Goal: Information Seeking & Learning: Learn about a topic

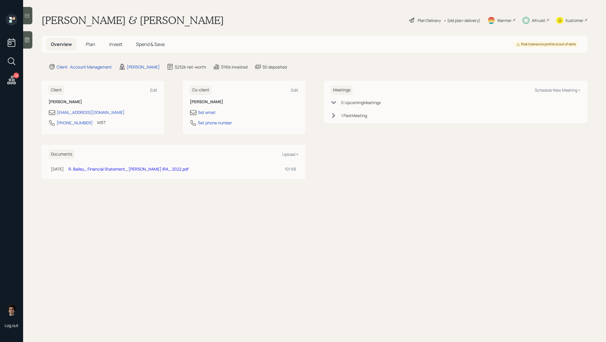
click at [108, 48] on h5 "Invest" at bounding box center [116, 44] width 22 height 12
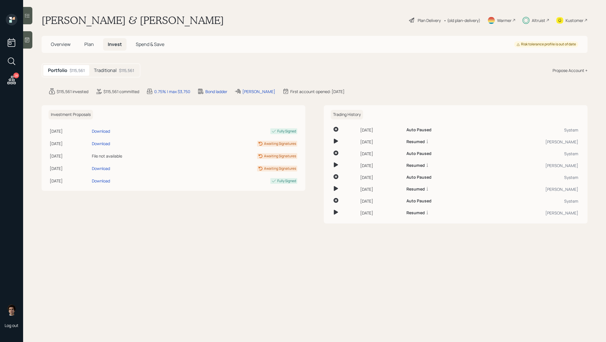
click at [97, 48] on h5 "Plan" at bounding box center [89, 44] width 19 height 12
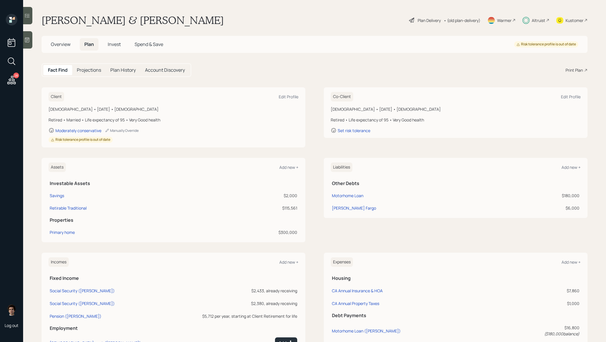
click at [46, 43] on h5 "Overview" at bounding box center [60, 44] width 29 height 12
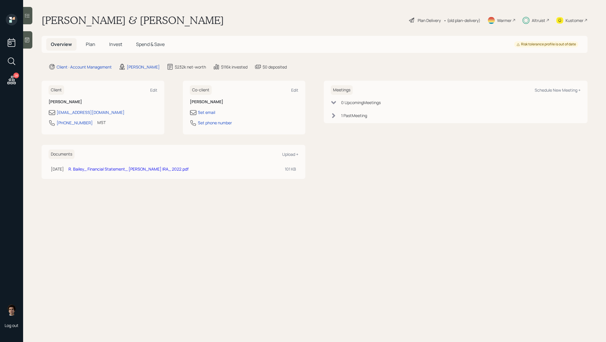
click at [117, 48] on h5 "Invest" at bounding box center [116, 44] width 22 height 12
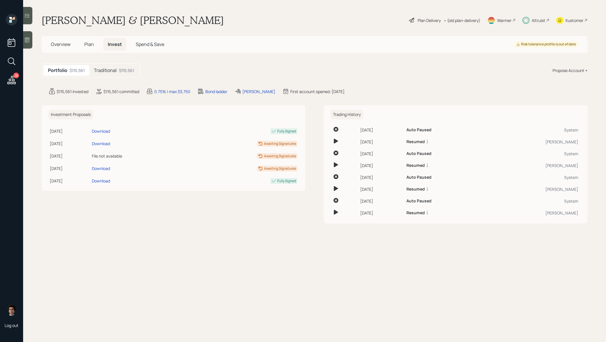
click at [89, 39] on h5 "Plan" at bounding box center [89, 44] width 19 height 12
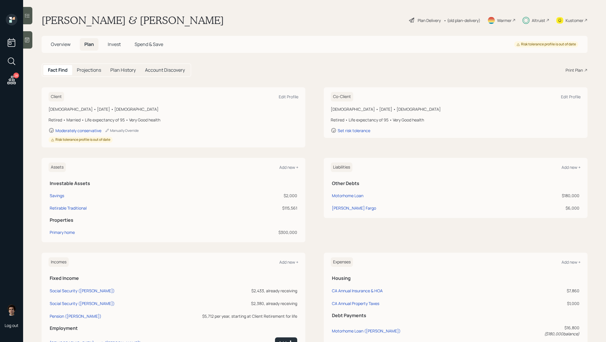
click at [69, 49] on h5 "Overview" at bounding box center [60, 44] width 29 height 12
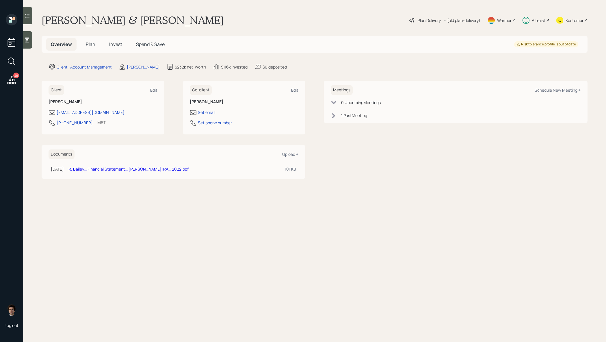
click at [113, 47] on h5 "Invest" at bounding box center [116, 44] width 22 height 12
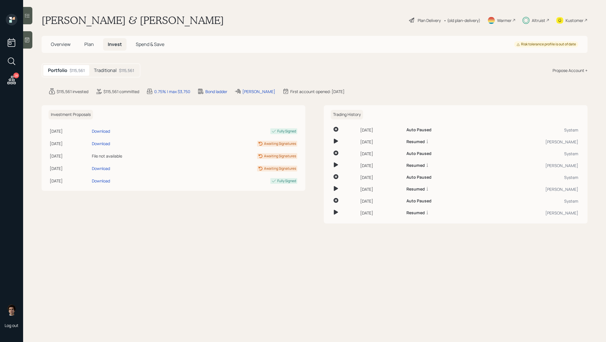
click at [130, 70] on div "$115,561" at bounding box center [126, 70] width 15 height 6
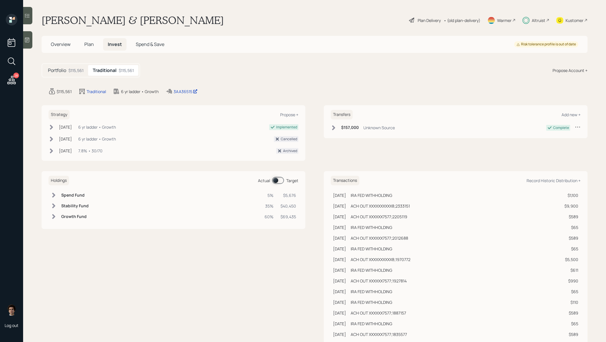
click at [276, 176] on div "Holdings Actual Target" at bounding box center [173, 181] width 250 height 10
click at [279, 180] on span at bounding box center [278, 180] width 12 height 7
click at [538, 20] on div "Altruist" at bounding box center [538, 20] width 14 height 6
